Goal: Find specific page/section: Find specific page/section

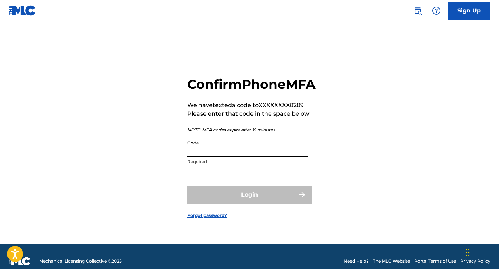
click at [275, 157] on input "Code" at bounding box center [247, 146] width 120 height 20
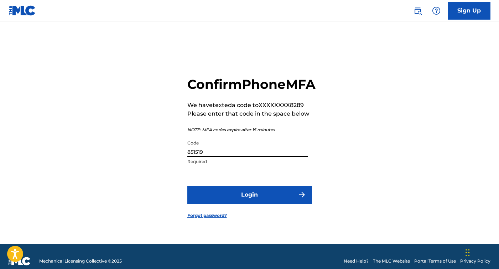
type input "851519"
click at [250, 203] on button "Login" at bounding box center [249, 195] width 125 height 18
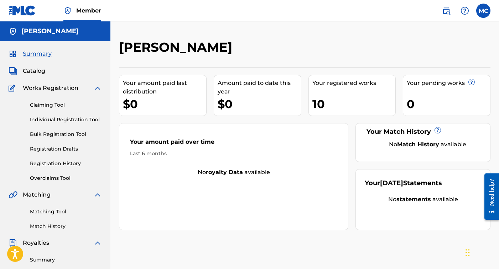
click at [35, 72] on span "Catalog" at bounding box center [34, 71] width 22 height 9
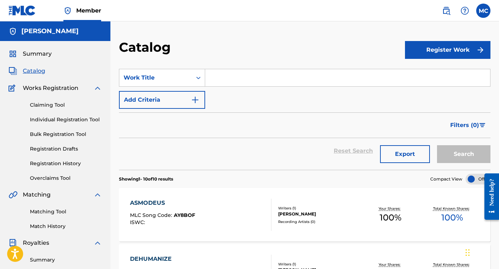
click at [39, 56] on span "Summary" at bounding box center [37, 54] width 29 height 9
